Goal: Task Accomplishment & Management: Use online tool/utility

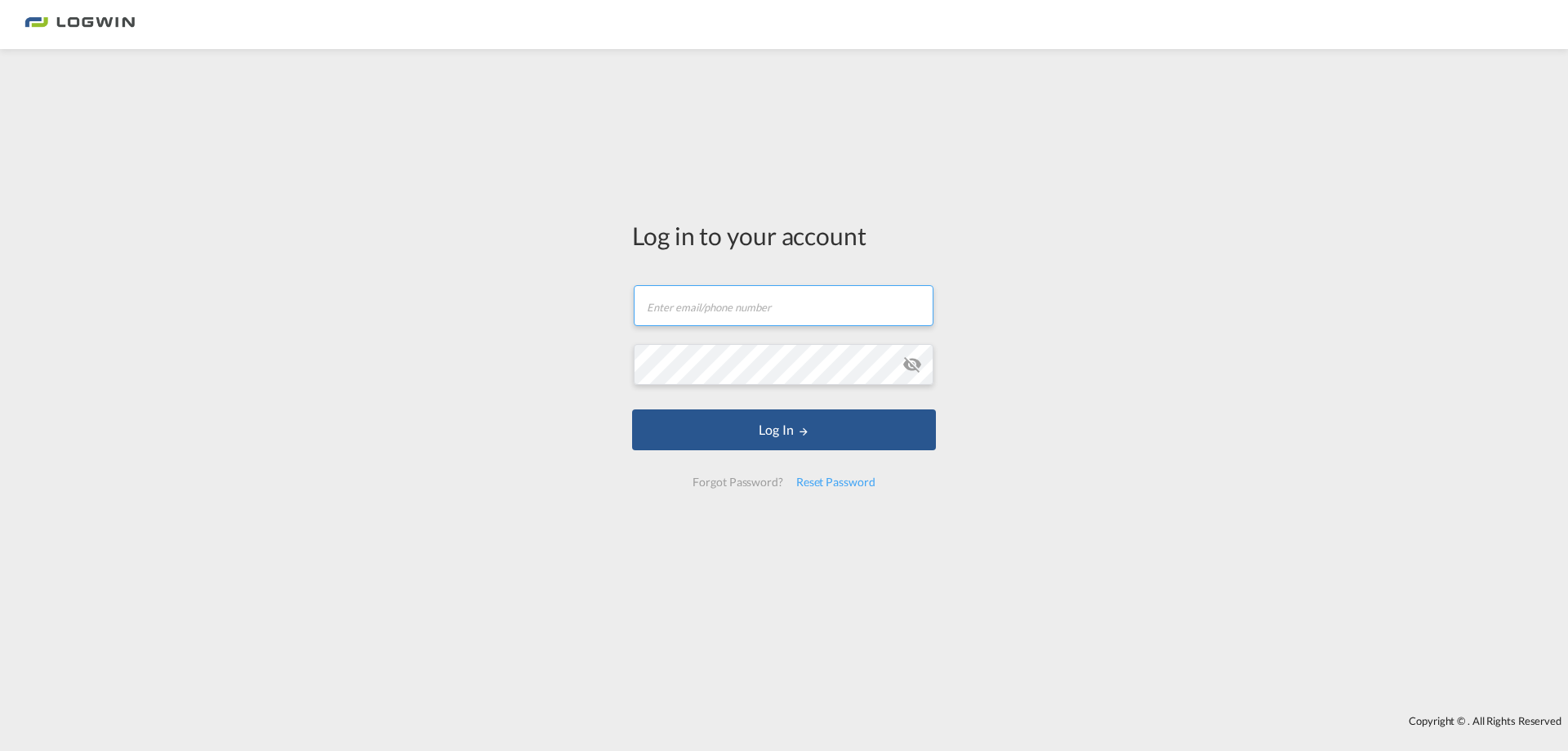
click at [758, 303] on input "text" at bounding box center [783, 305] width 299 height 41
paste input "[PERSON_NAME][EMAIL_ADDRESS][PERSON_NAME][DOMAIN_NAME]"
type input "[PERSON_NAME][EMAIL_ADDRESS][PERSON_NAME][DOMAIN_NAME]"
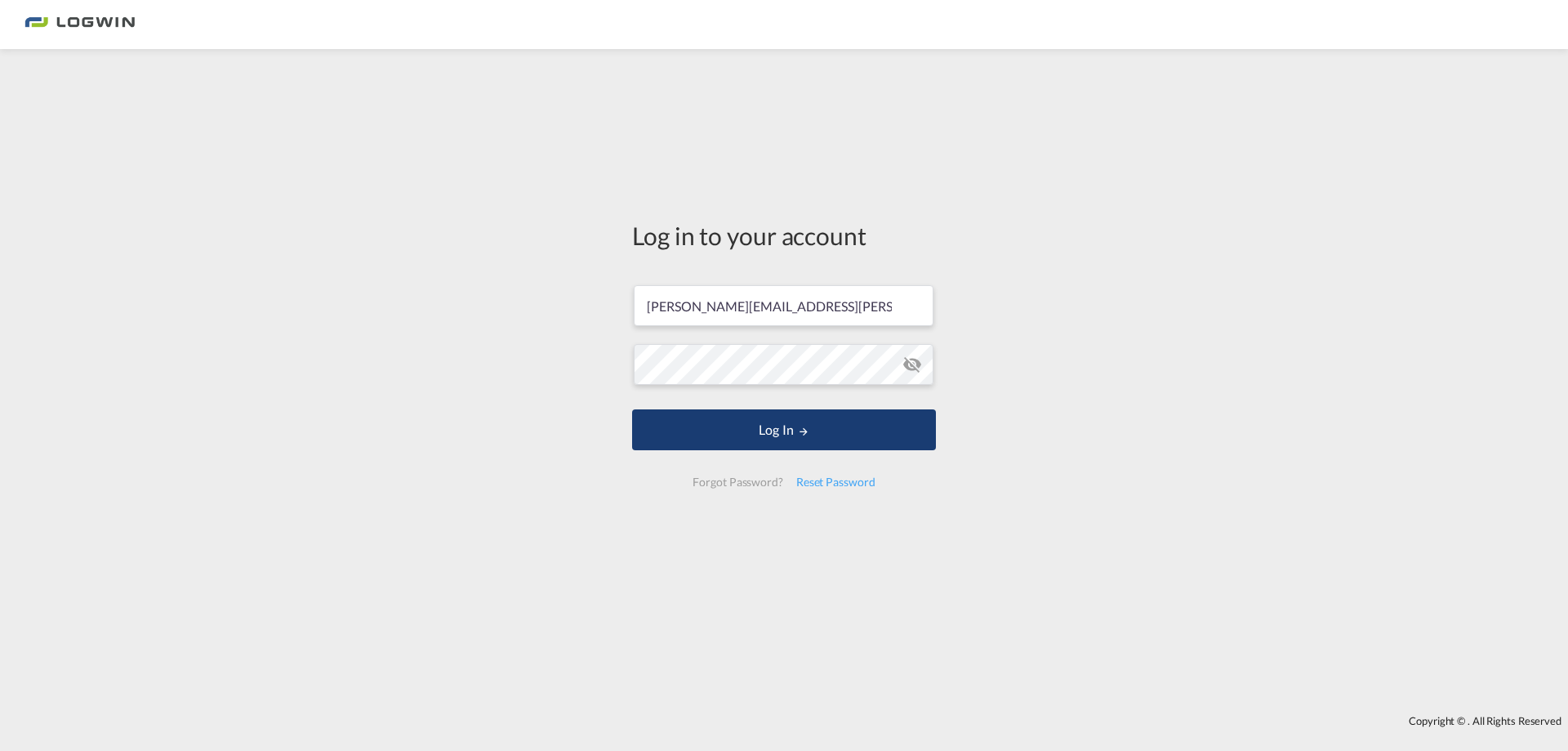
click at [713, 428] on button "Log In" at bounding box center [784, 430] width 304 height 41
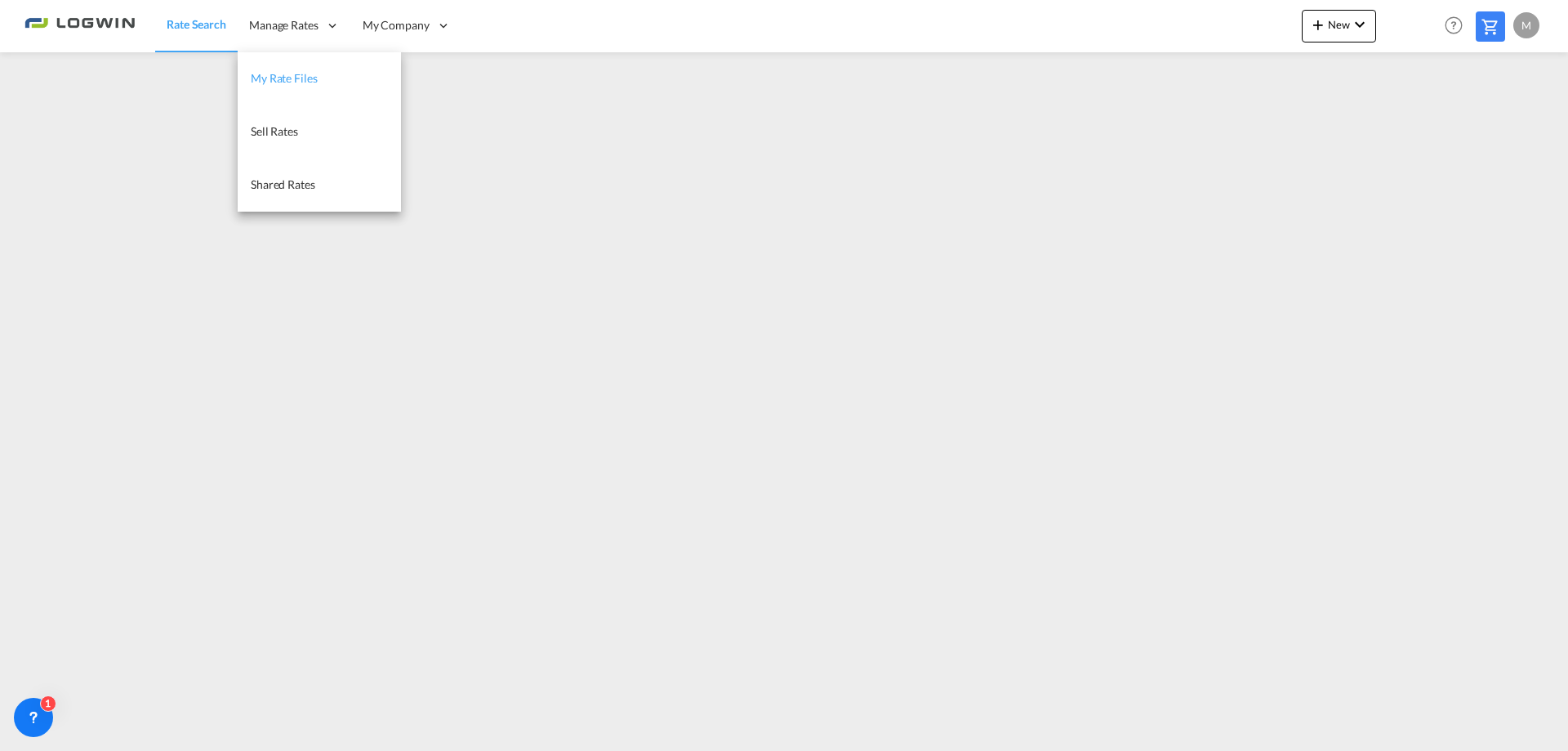
click at [281, 83] on span "My Rate Files" at bounding box center [284, 77] width 67 height 14
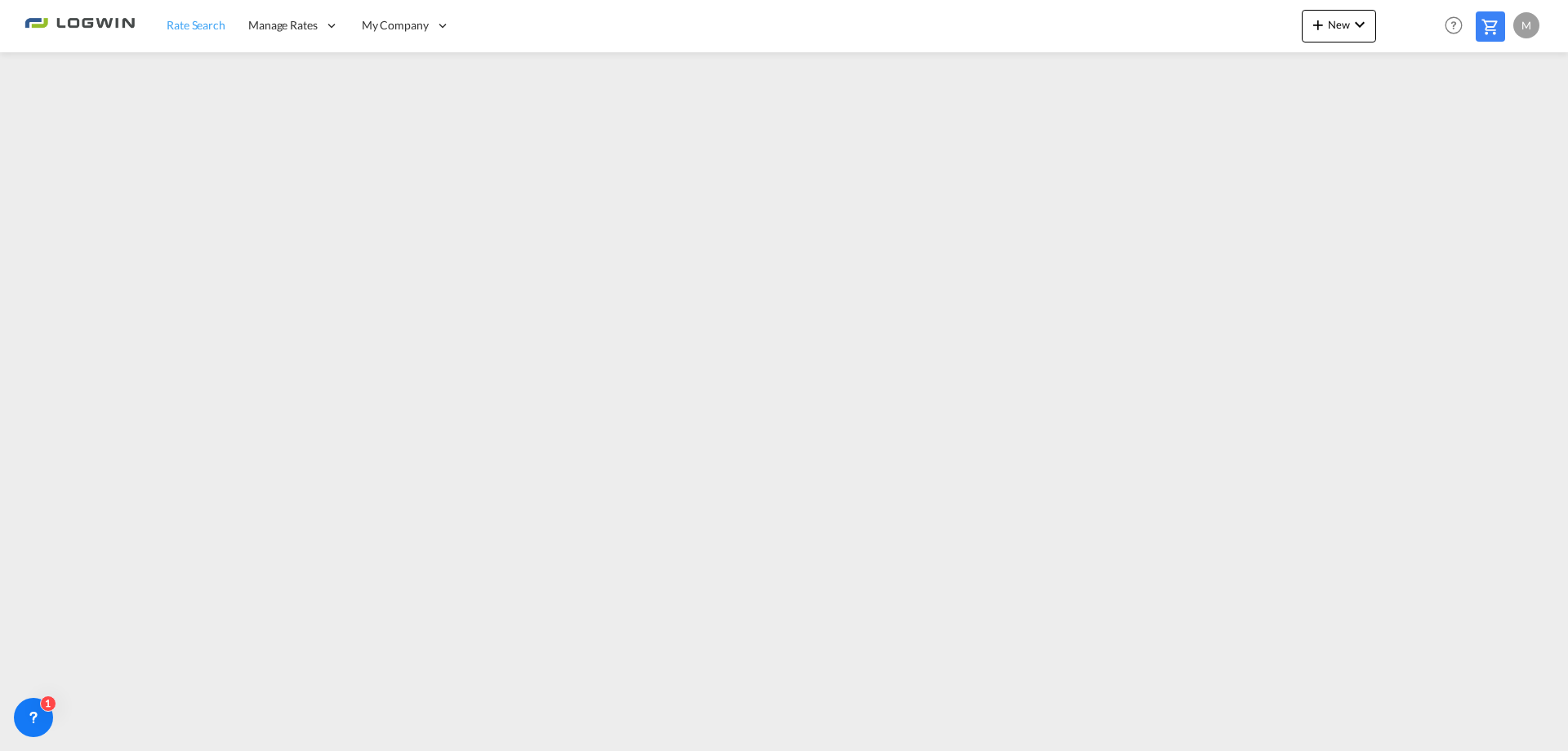
click at [205, 38] on link "Rate Search" at bounding box center [195, 26] width 81 height 54
